Goal: Task Accomplishment & Management: Manage account settings

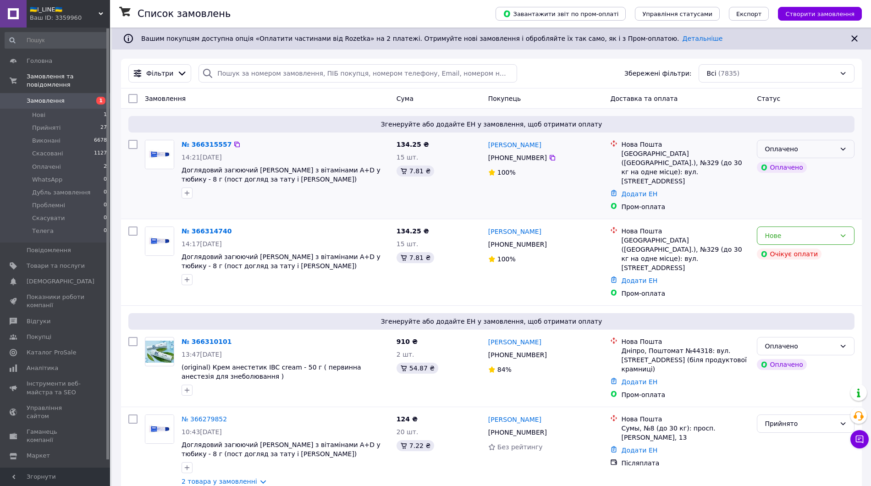
click at [815, 152] on div "Оплачено" at bounding box center [800, 149] width 71 height 10
click at [798, 171] on li "Прийнято" at bounding box center [805, 169] width 97 height 17
click at [809, 341] on div "Оплачено" at bounding box center [800, 346] width 71 height 10
click at [798, 333] on div "Оплачено Оплачено" at bounding box center [805, 368] width 105 height 70
click at [811, 341] on div "Оплачено" at bounding box center [800, 346] width 71 height 10
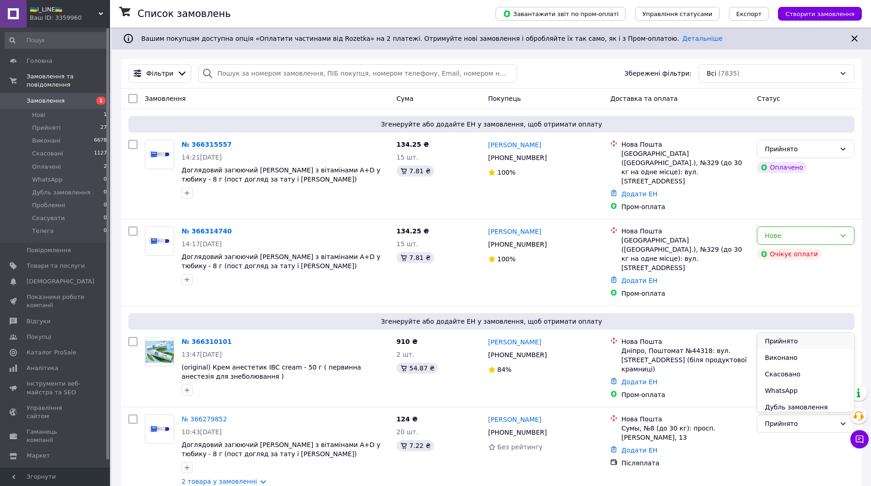
click at [809, 340] on li "Прийнято" at bounding box center [805, 341] width 97 height 17
click at [814, 231] on div "Нове" at bounding box center [800, 236] width 71 height 10
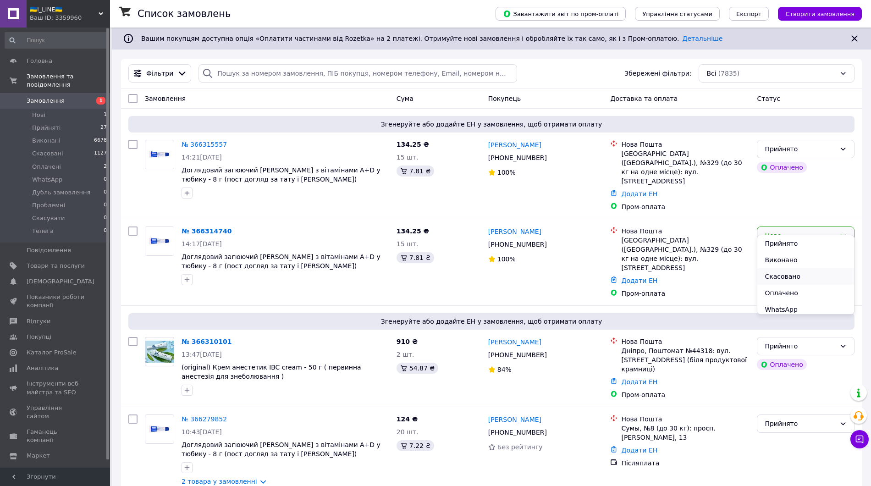
click at [794, 274] on li "Скасовано" at bounding box center [805, 276] width 97 height 17
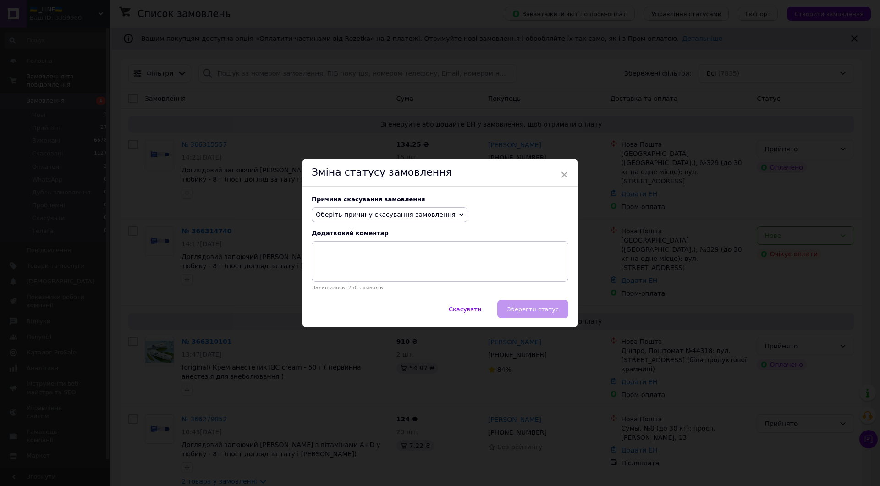
click at [343, 214] on span "Оберіть причину скасування замовлення" at bounding box center [386, 214] width 140 height 7
click at [365, 283] on li "Замовлення-дублікат" at bounding box center [389, 284] width 155 height 13
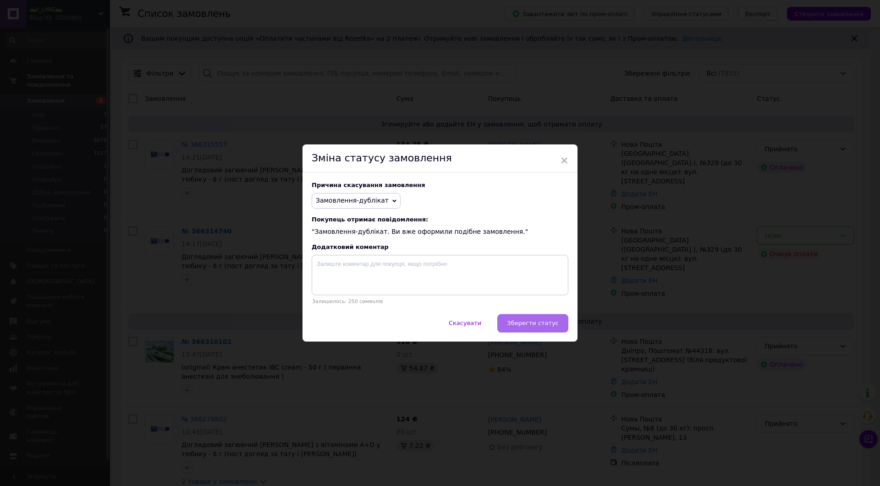
click at [522, 323] on span "Зберегти статус" at bounding box center [533, 322] width 52 height 7
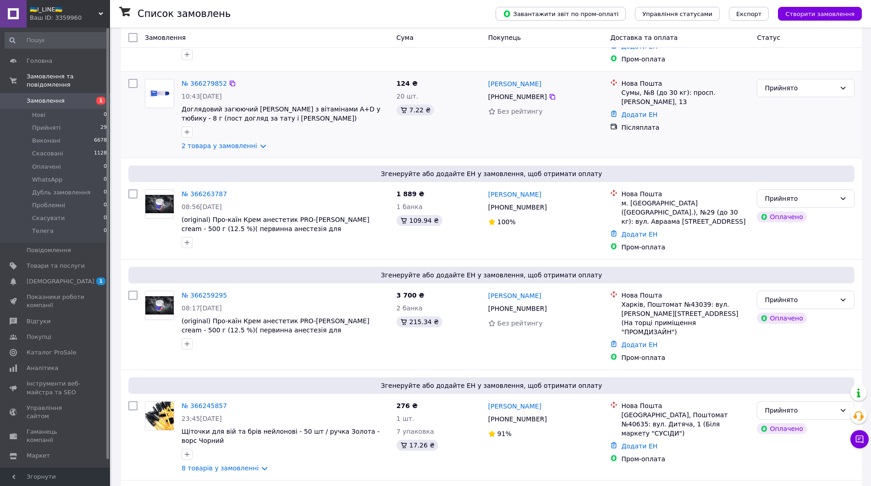
scroll to position [325, 0]
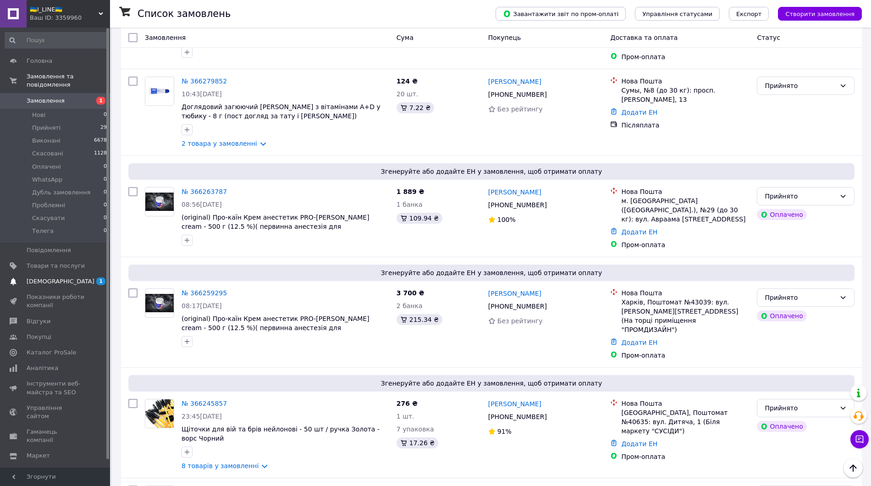
click at [76, 274] on link "Сповіщення 1 0" at bounding box center [56, 282] width 112 height 16
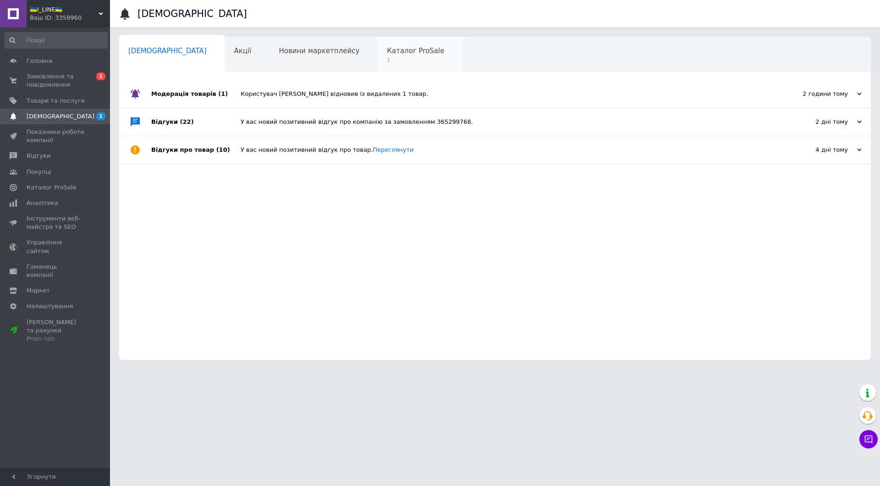
click at [387, 59] on span "1" at bounding box center [415, 60] width 57 height 7
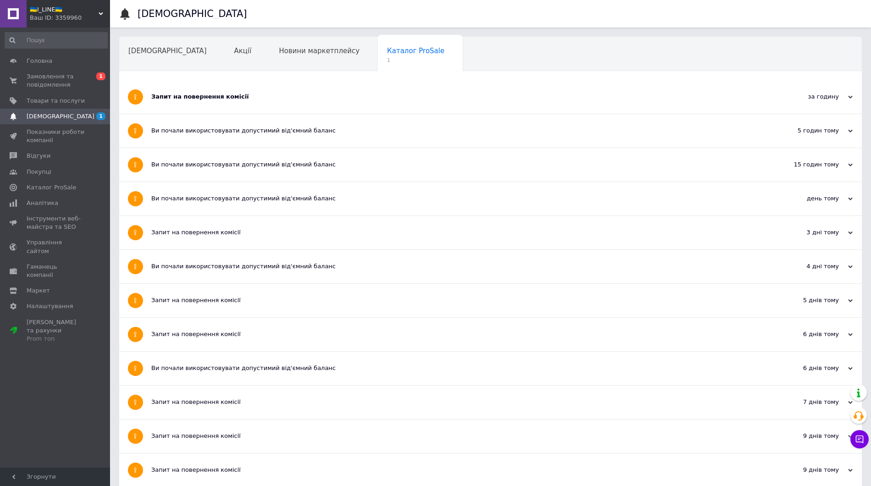
click at [239, 87] on div "Запит на повернення комісії" at bounding box center [456, 96] width 610 height 33
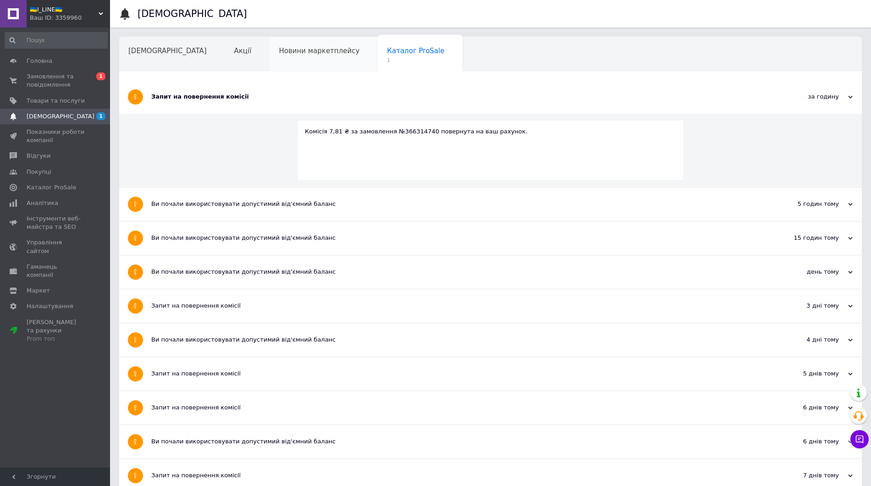
click at [288, 55] on div "Новини маркетплейсу" at bounding box center [324, 54] width 108 height 35
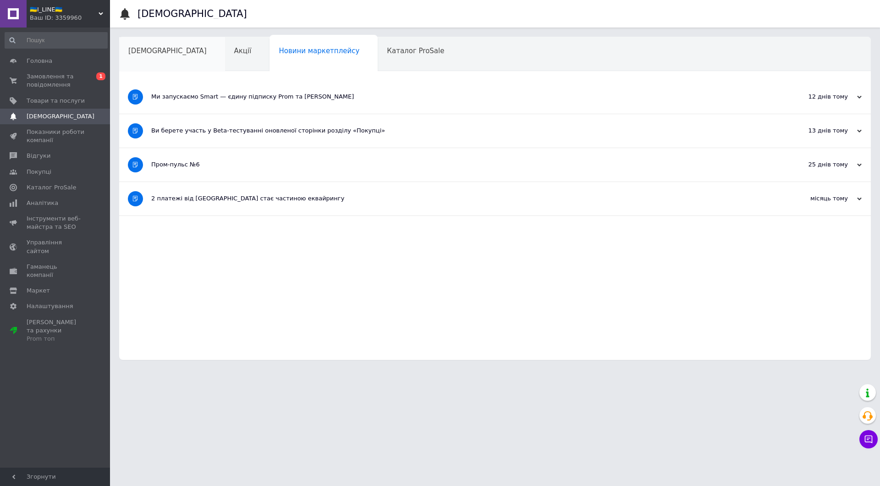
click at [137, 54] on span "[DEMOGRAPHIC_DATA]" at bounding box center [167, 51] width 78 height 8
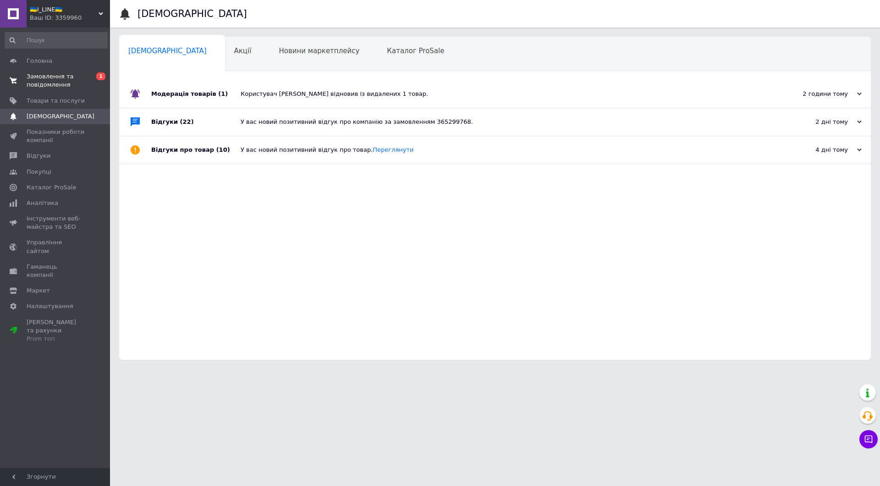
click at [68, 78] on span "Замовлення та повідомлення" at bounding box center [56, 80] width 58 height 17
